Goal: Task Accomplishment & Management: Manage account settings

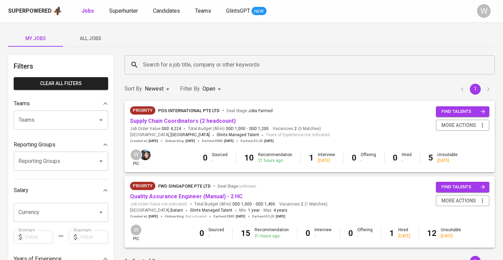
click at [103, 34] on span "All Jobs" at bounding box center [90, 38] width 47 height 9
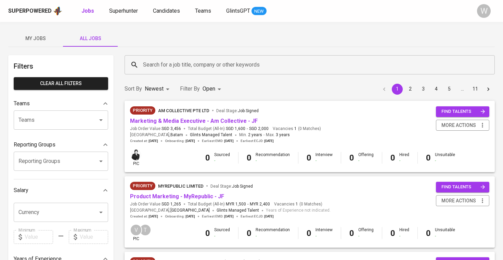
click at [153, 62] on input "Search for a job title, company or other keywords" at bounding box center [311, 64] width 340 height 13
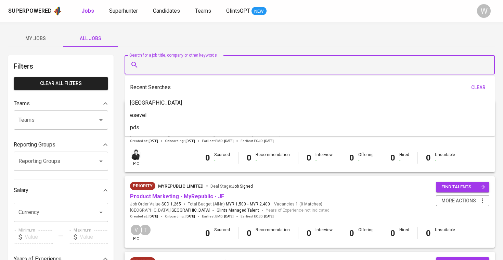
click at [267, 36] on div "My Jobs All Jobs" at bounding box center [251, 38] width 487 height 16
click at [184, 70] on input "Search for a job title, company or other keywords" at bounding box center [311, 64] width 340 height 13
click at [184, 43] on div "My Jobs All Jobs" at bounding box center [251, 38] width 487 height 16
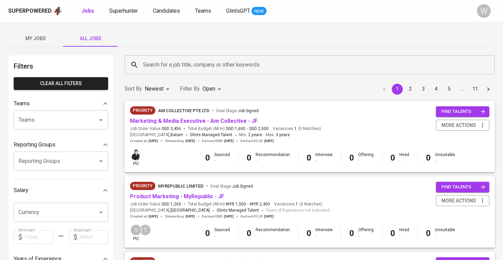
click at [185, 62] on input "Search for a job title, company or other keywords" at bounding box center [311, 64] width 340 height 13
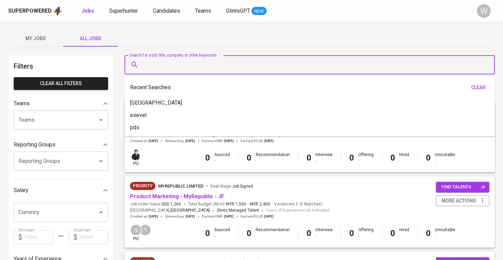
click at [25, 42] on button "My Jobs" at bounding box center [35, 38] width 55 height 16
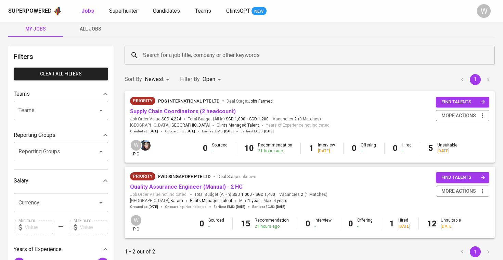
scroll to position [14, 0]
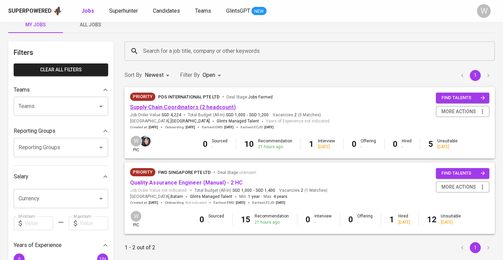
click at [185, 105] on link "Supply Chain Coordinators (2 headcount)" at bounding box center [183, 107] width 106 height 7
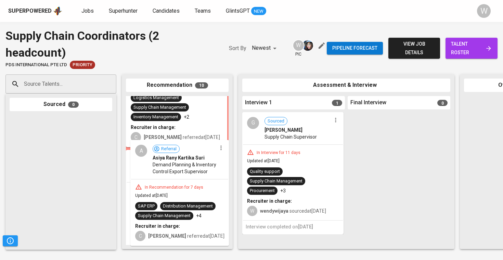
scroll to position [640, 0]
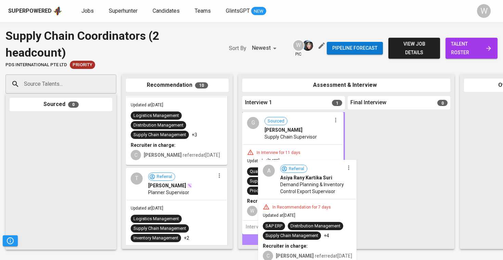
drag, startPoint x: 175, startPoint y: 173, endPoint x: 311, endPoint y: 194, distance: 136.9
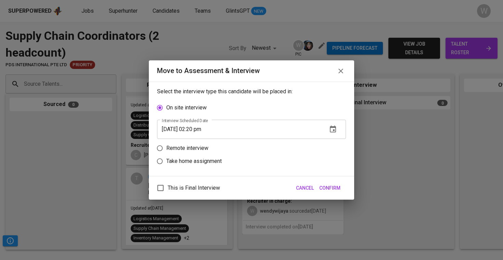
click at [172, 150] on p "Remote interview" at bounding box center [187, 148] width 42 height 8
click at [166, 150] on input "Remote interview" at bounding box center [159, 147] width 13 height 13
radio input "true"
click at [340, 189] on span "Confirm" at bounding box center [330, 188] width 21 height 9
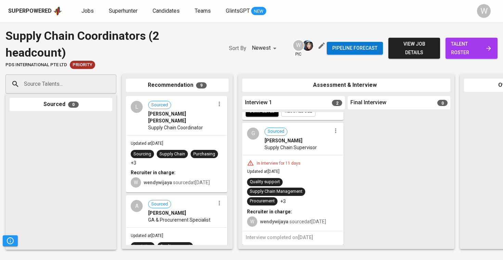
scroll to position [124, 0]
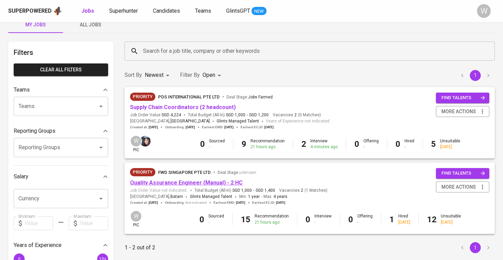
click at [164, 179] on link "Quality Assurance Engineer (Manual) - 2 HC" at bounding box center [186, 182] width 113 height 7
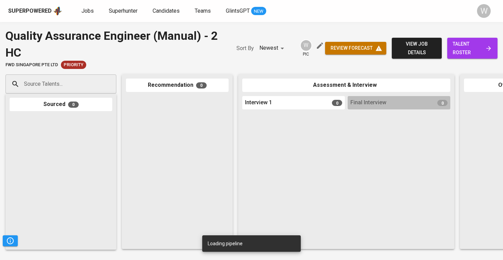
click at [477, 53] on span "talent roster" at bounding box center [472, 48] width 39 height 17
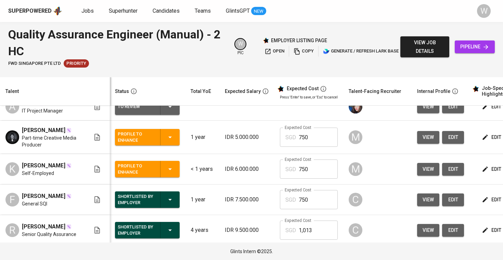
scroll to position [116, 0]
